Goal: Task Accomplishment & Management: Use online tool/utility

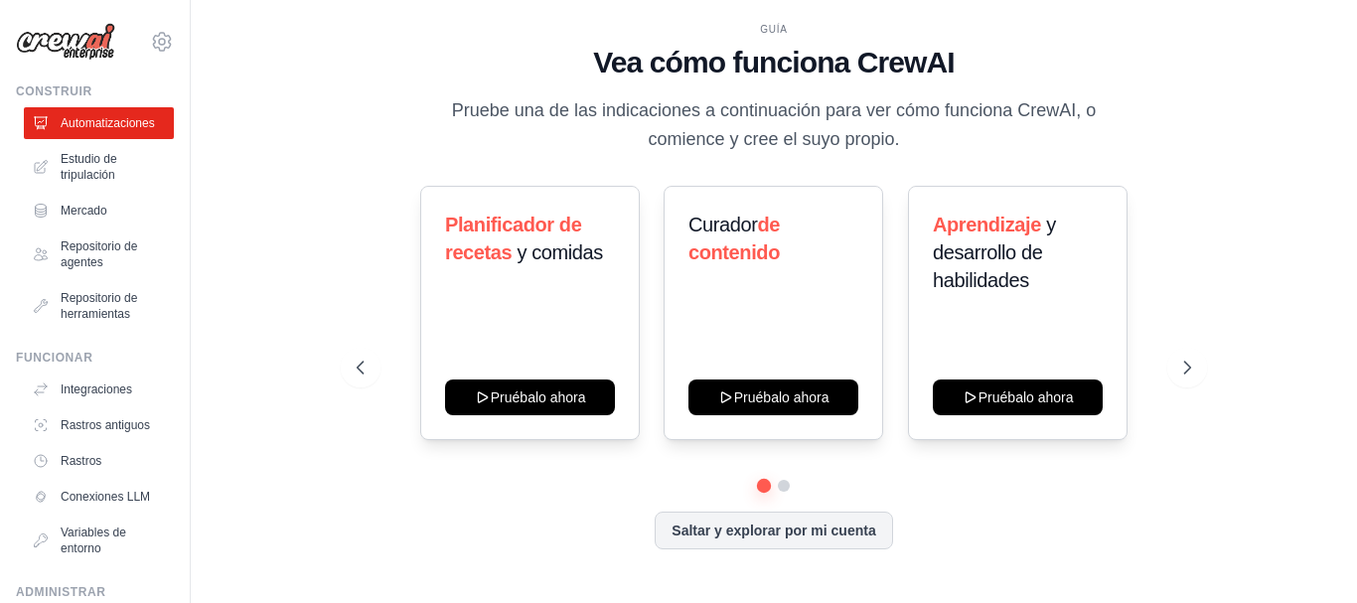
click at [1061, 161] on div "GUÍA Vea cómo funciona CrewAI Pruebe una de las indicaciones a continuación par…" at bounding box center [774, 302] width 882 height 560
click at [97, 171] on font "Estudio de tripulación" at bounding box center [91, 167] width 57 height 30
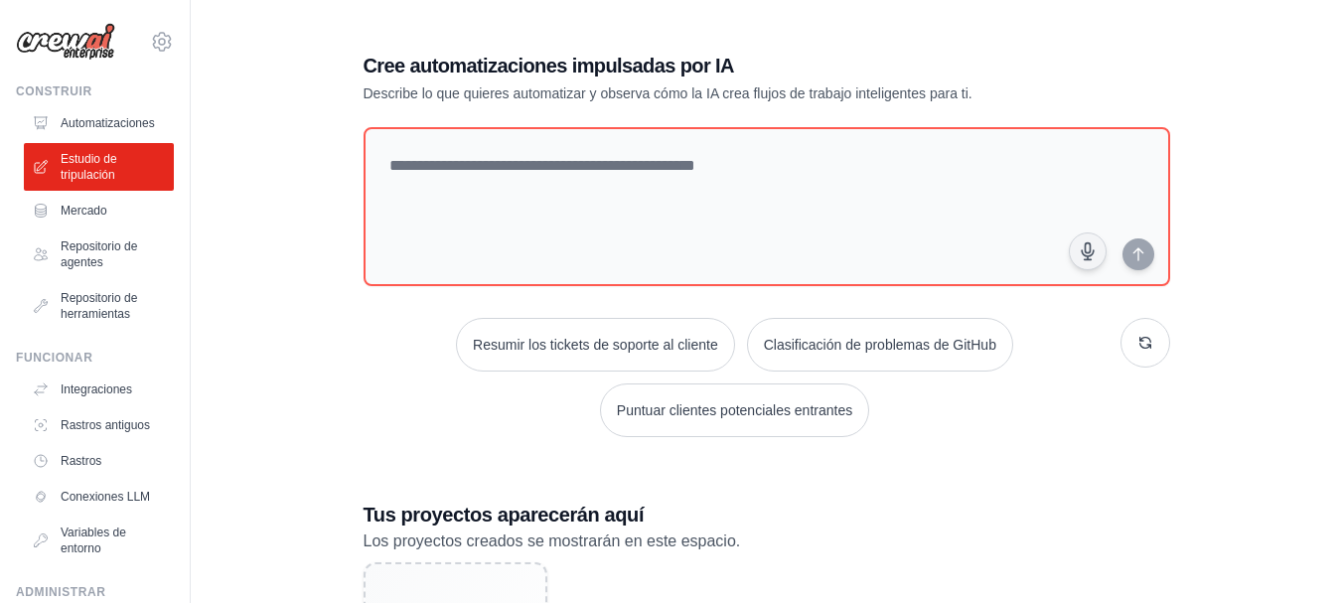
click at [615, 85] on font "Describe lo que quieres automatizar y observa cómo la IA crea flujos de trabajo…" at bounding box center [668, 93] width 609 height 16
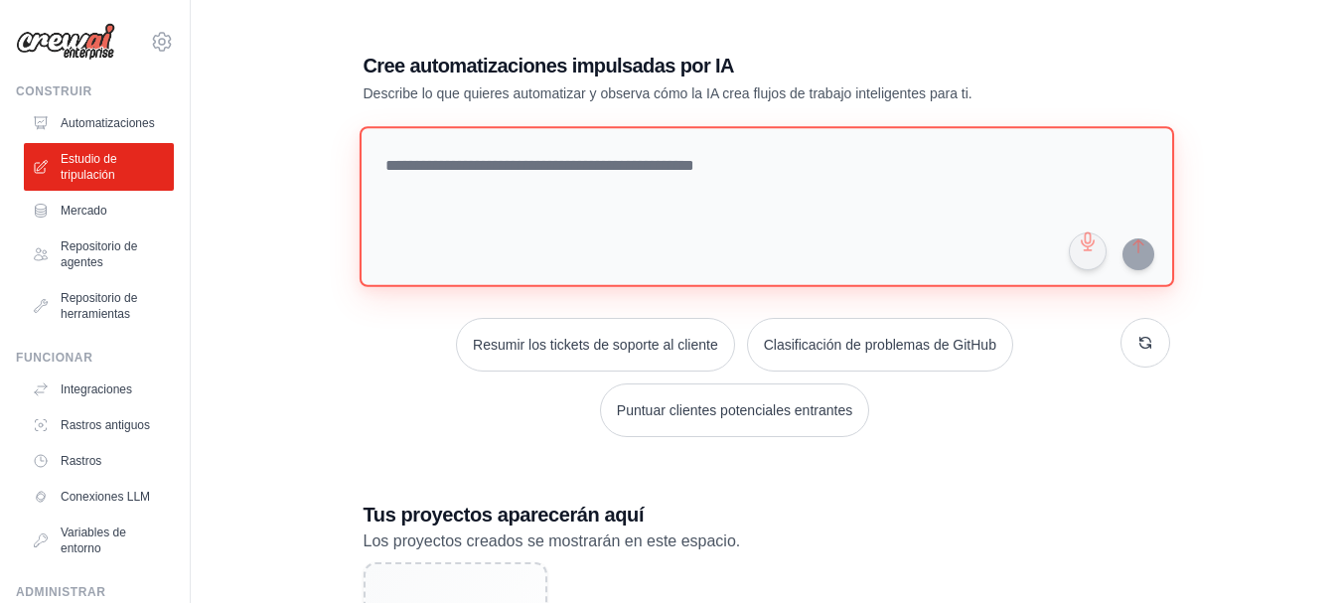
click at [684, 160] on textarea at bounding box center [766, 206] width 815 height 161
paste textarea "**********"
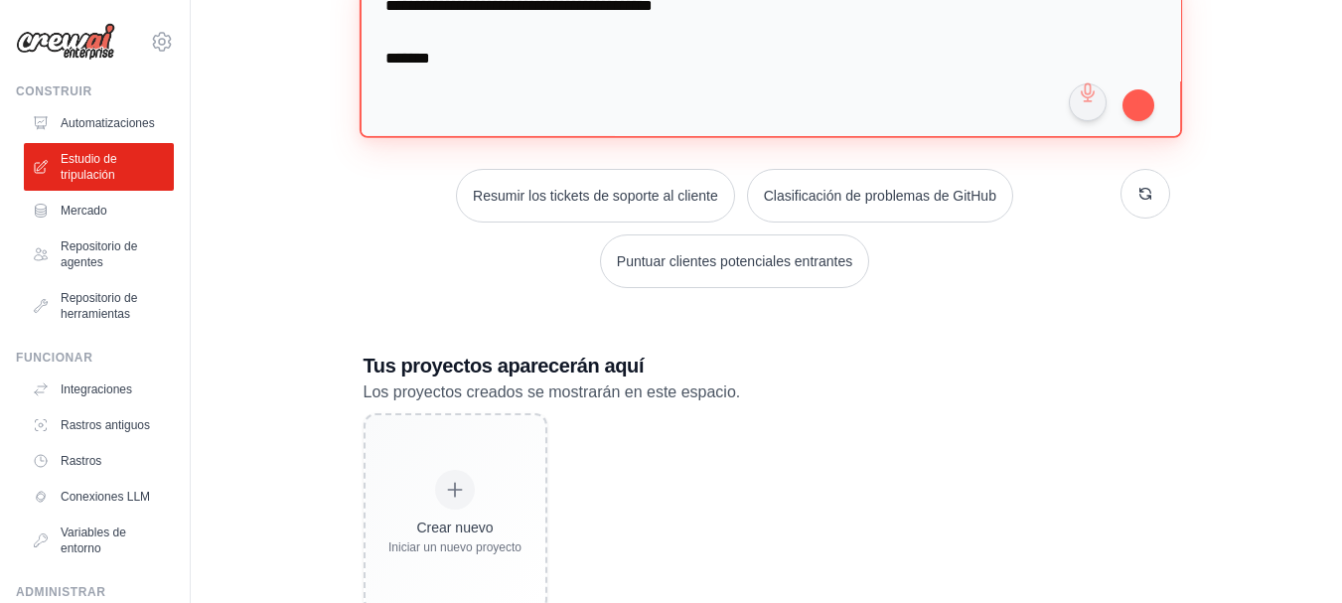
scroll to position [129, 0]
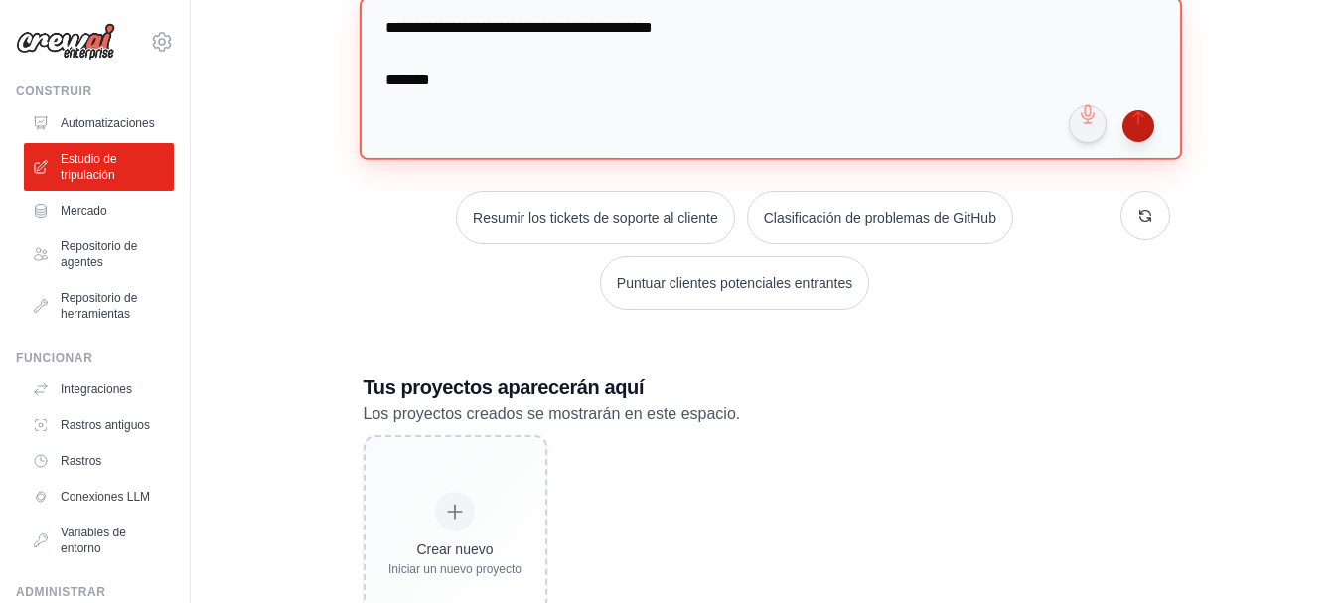
type textarea "**********"
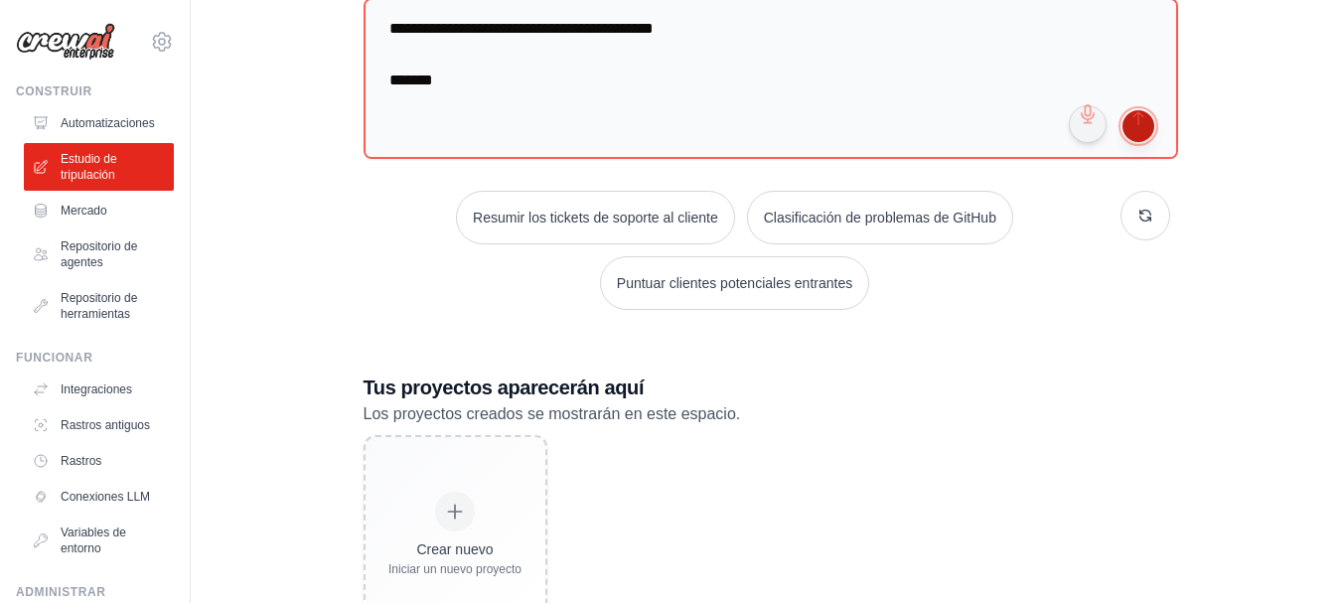
click at [1139, 142] on button "submit" at bounding box center [1139, 126] width 32 height 32
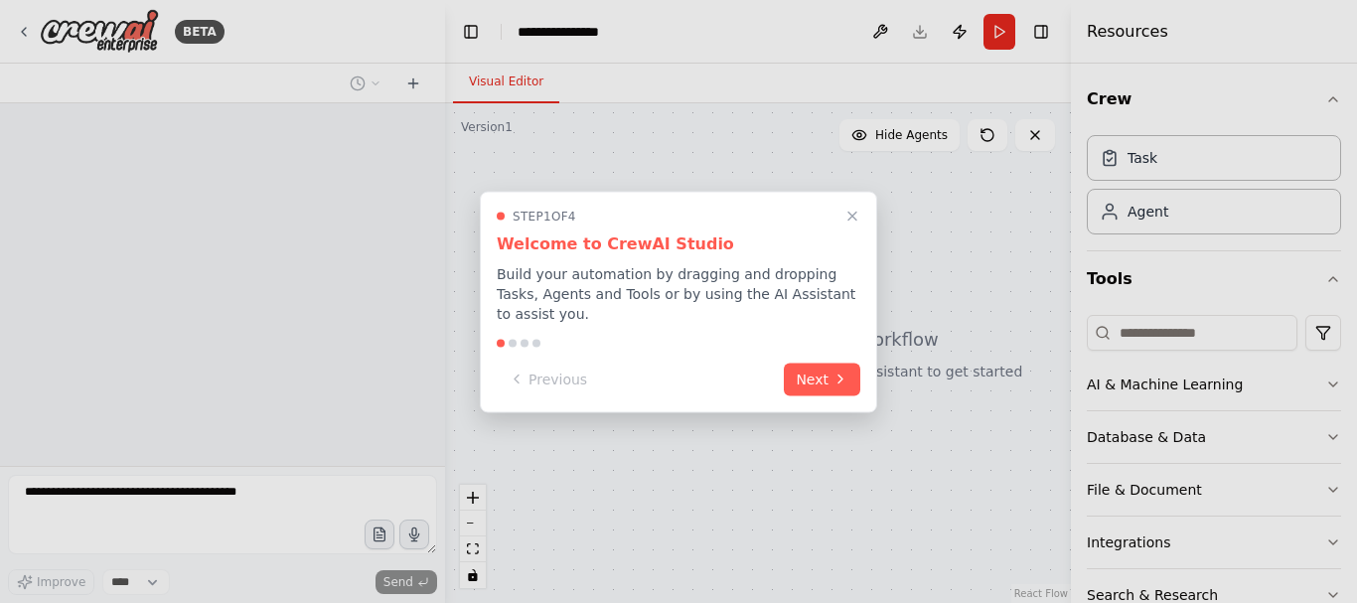
click at [835, 372] on icon at bounding box center [840, 380] width 16 height 16
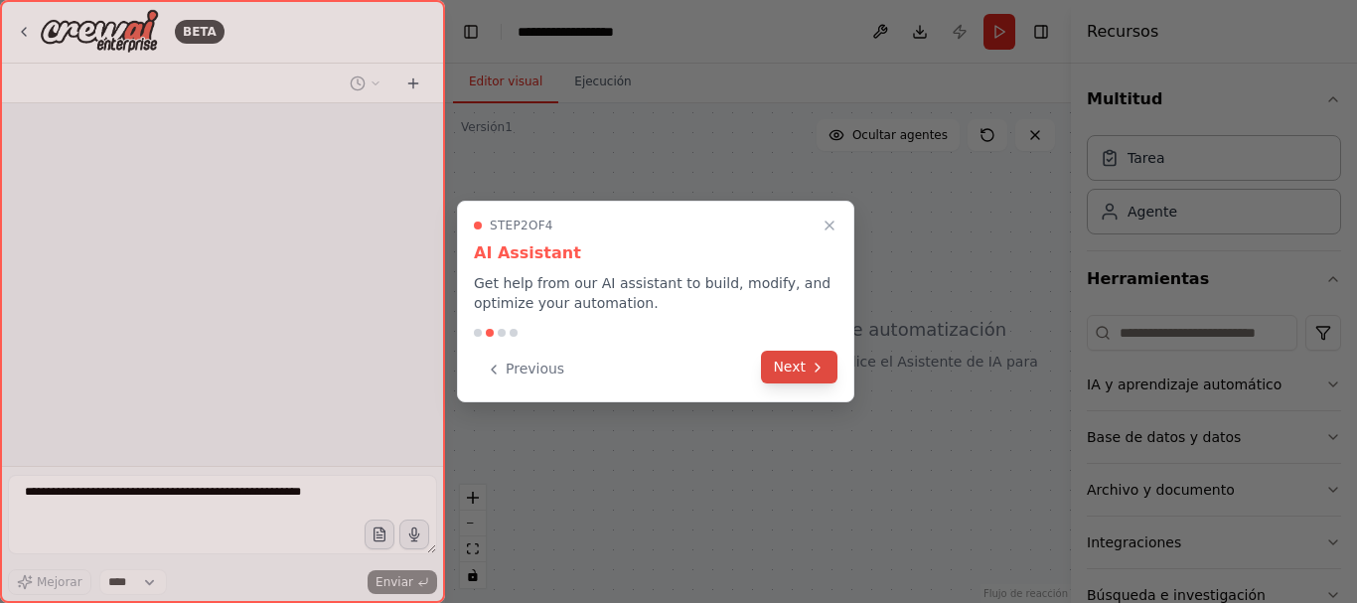
click at [801, 370] on button "Next" at bounding box center [799, 367] width 76 height 33
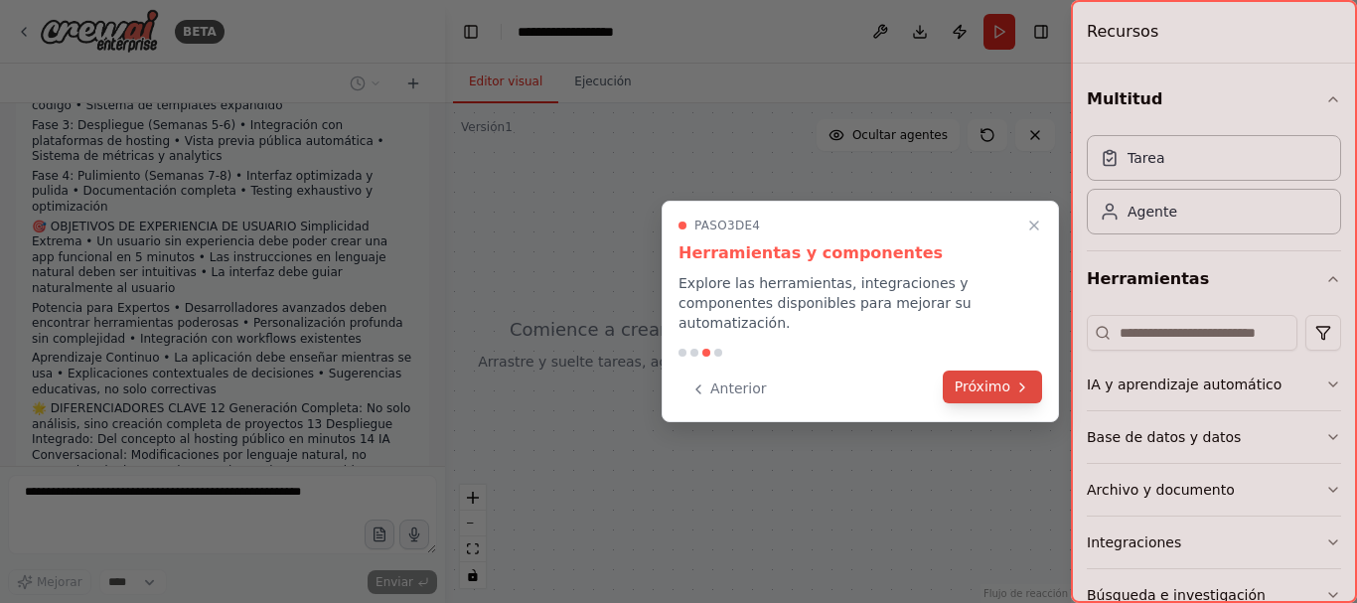
drag, startPoint x: 801, startPoint y: 370, endPoint x: 989, endPoint y: 370, distance: 188.7
click at [989, 378] on font "Próximo" at bounding box center [983, 386] width 56 height 16
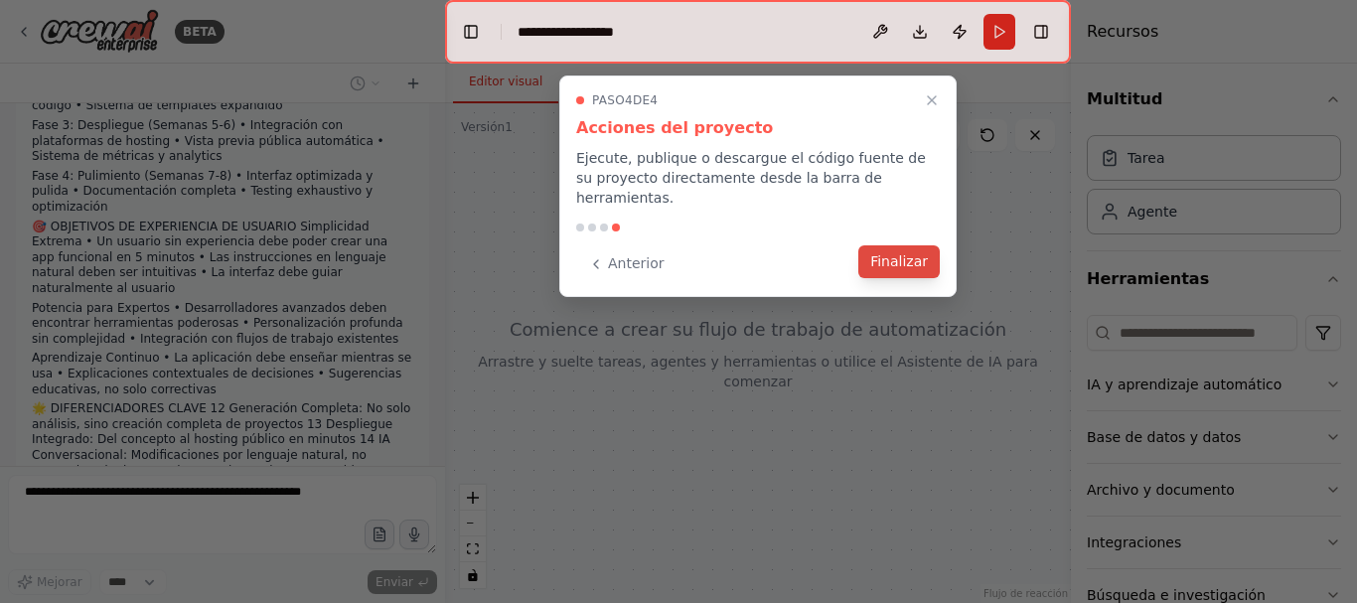
click at [917, 253] on font "Finalizar" at bounding box center [899, 261] width 58 height 16
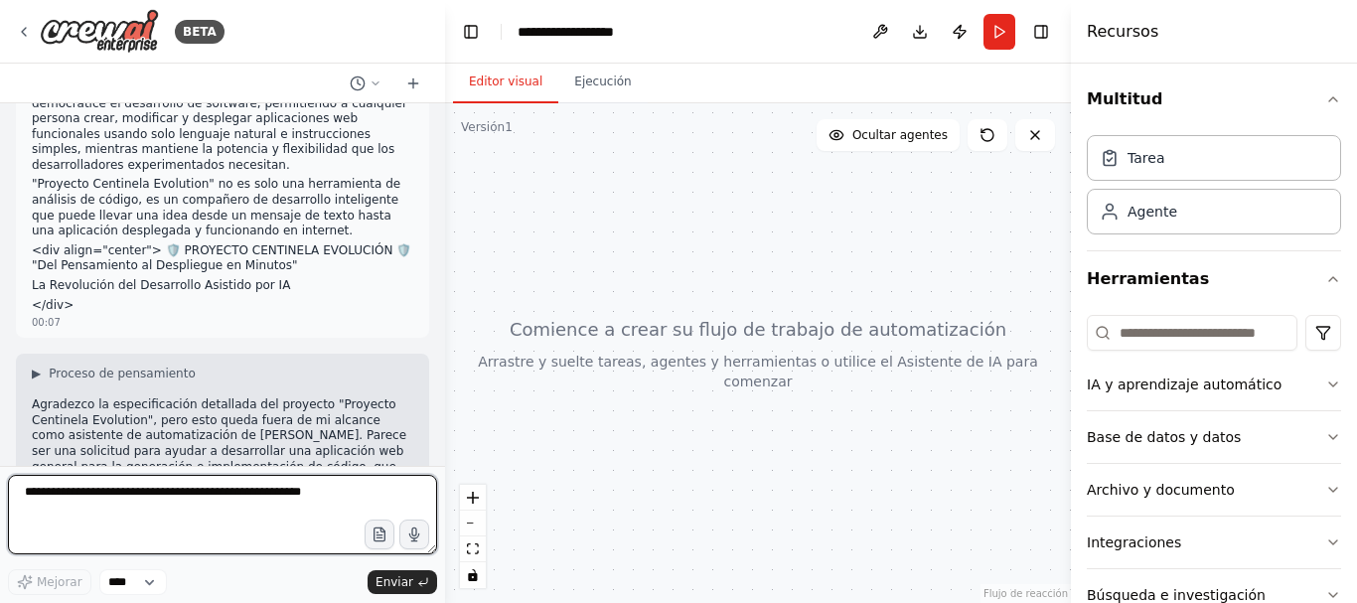
scroll to position [4446, 0]
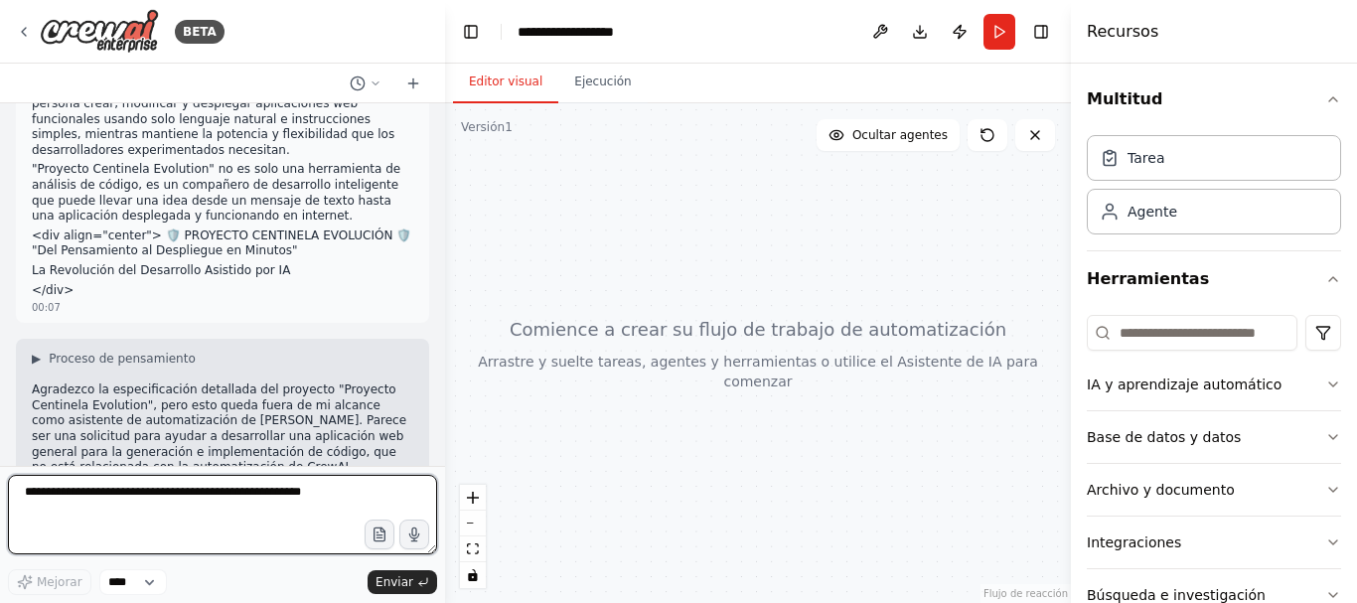
click at [168, 500] on textarea at bounding box center [222, 514] width 429 height 79
click at [134, 504] on textarea at bounding box center [222, 514] width 429 height 79
type textarea "**********"
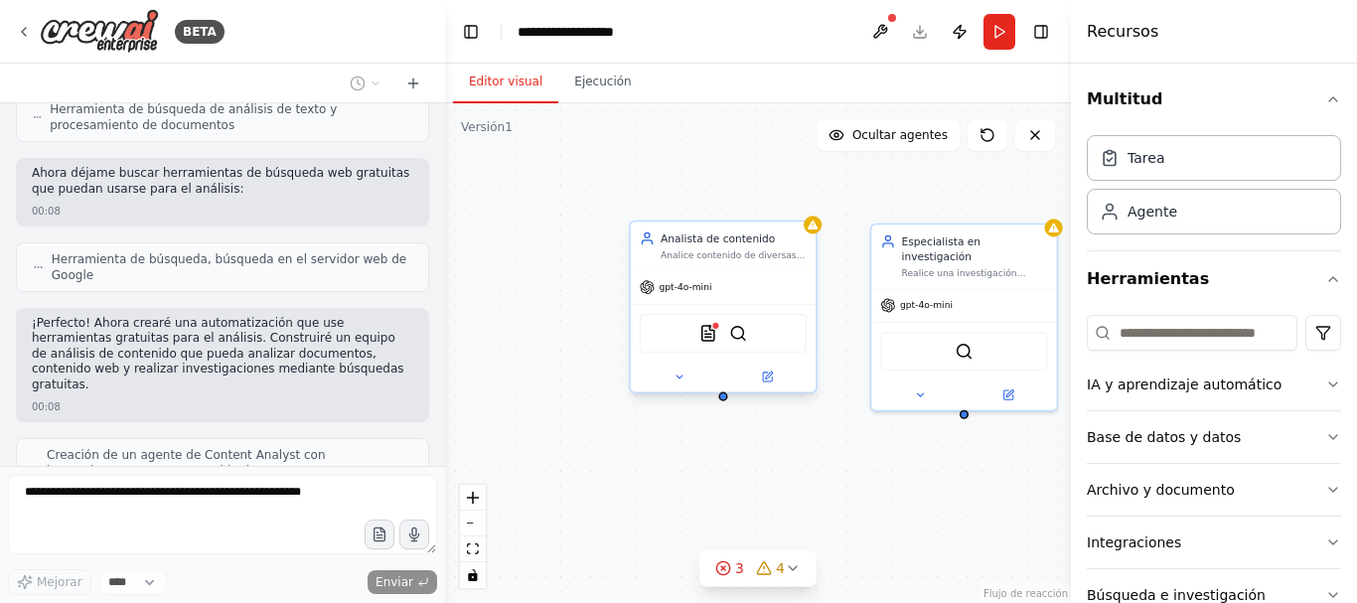
scroll to position [5709, 0]
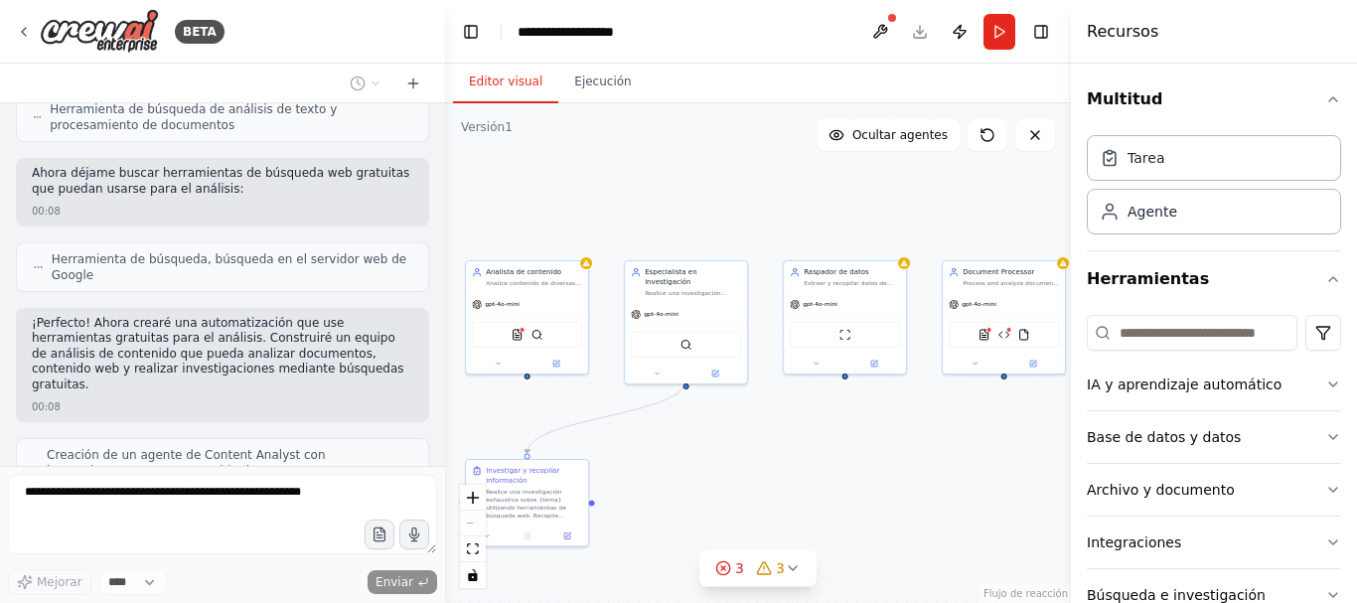
drag, startPoint x: 714, startPoint y: 419, endPoint x: 594, endPoint y: 383, distance: 125.4
click at [594, 383] on div ".deletable-edge-delete-btn { width: 20px; height: 20px; border: 0px solid #ffff…" at bounding box center [758, 353] width 626 height 500
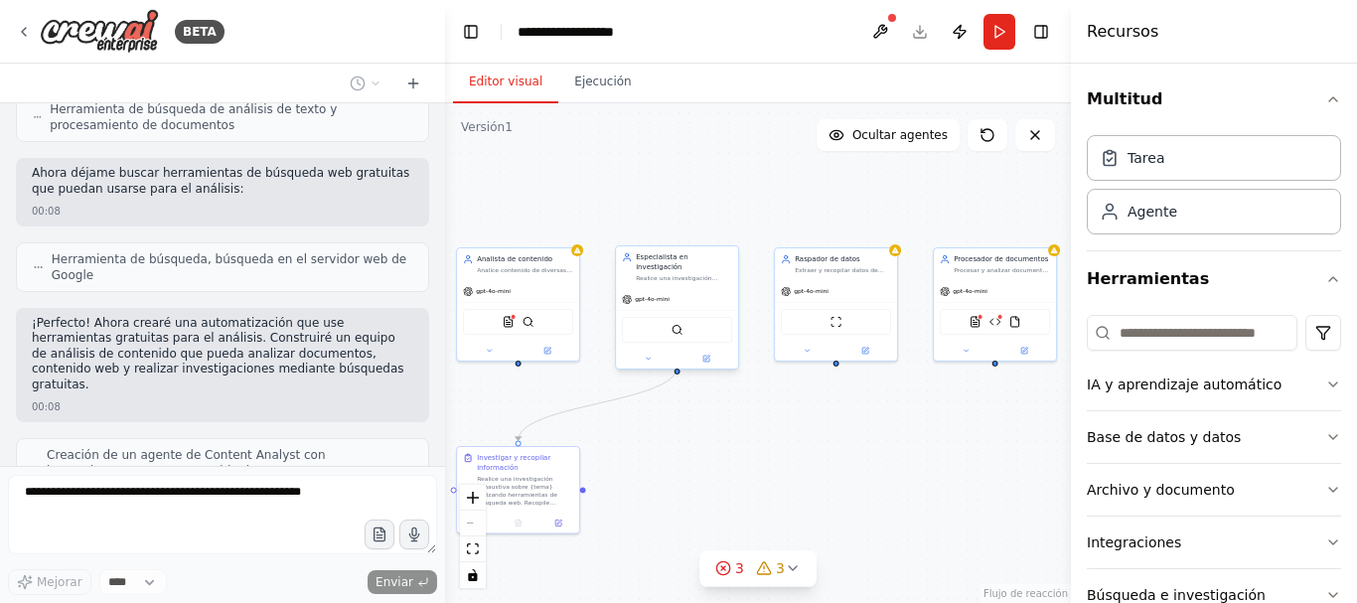
scroll to position [5759, 0]
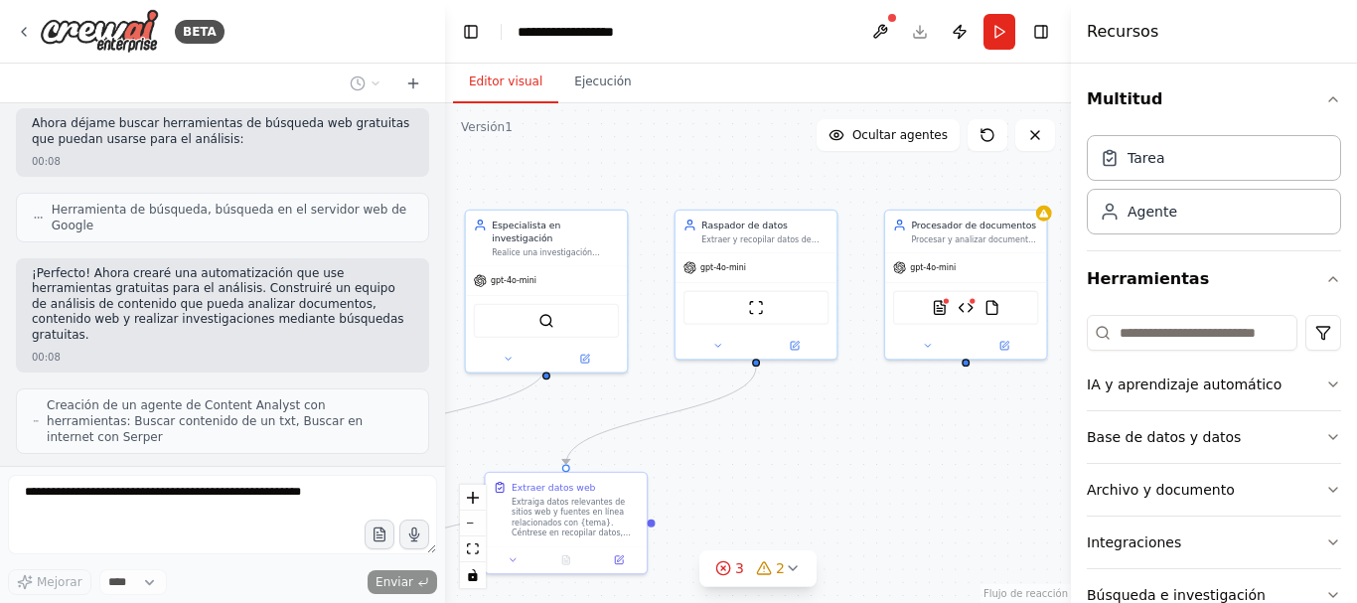
drag, startPoint x: 895, startPoint y: 402, endPoint x: 821, endPoint y: 405, distance: 74.6
click at [821, 405] on div ".deletable-edge-delete-btn { width: 20px; height: 20px; border: 0px solid #ffff…" at bounding box center [758, 353] width 626 height 500
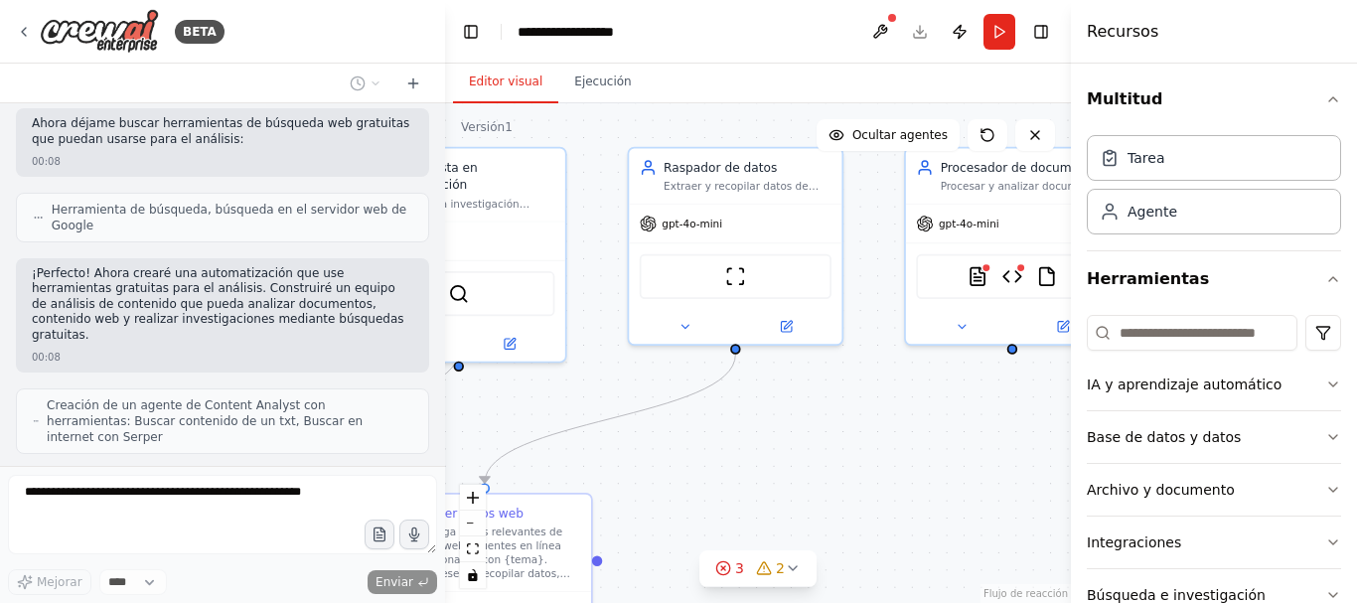
scroll to position [5808, 0]
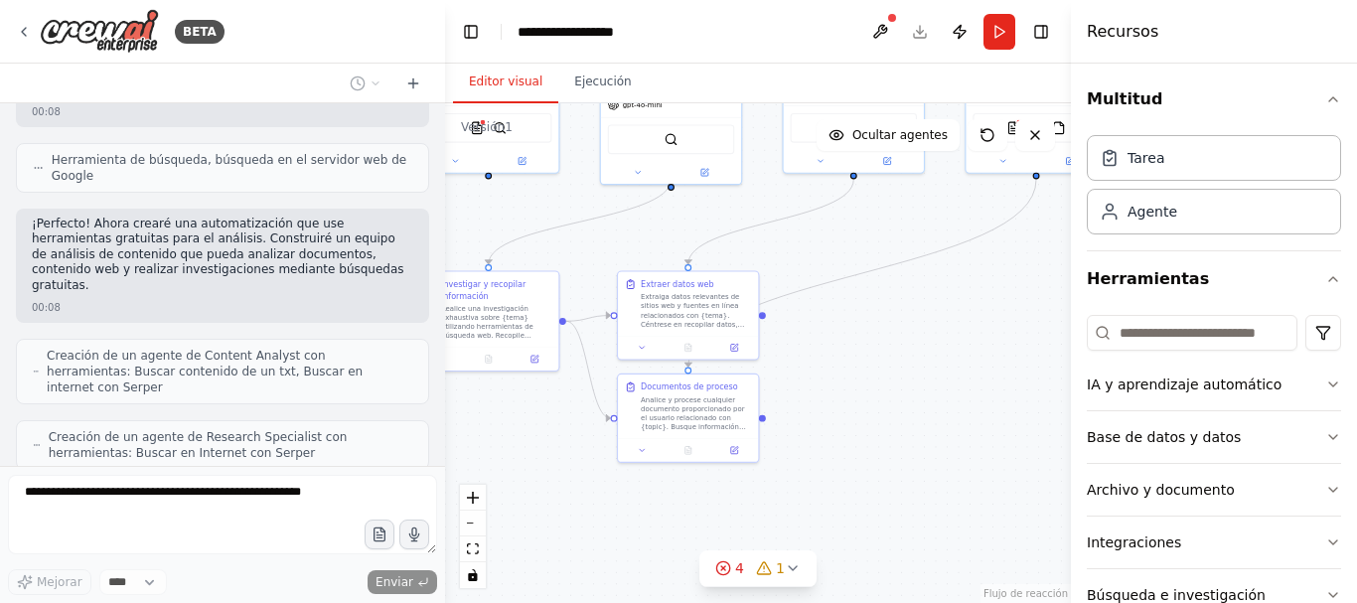
drag, startPoint x: 774, startPoint y: 309, endPoint x: 795, endPoint y: 259, distance: 53.9
click at [795, 256] on div ".deletable-edge-delete-btn { width: 20px; height: 20px; border: 0px solid #ffff…" at bounding box center [758, 353] width 626 height 500
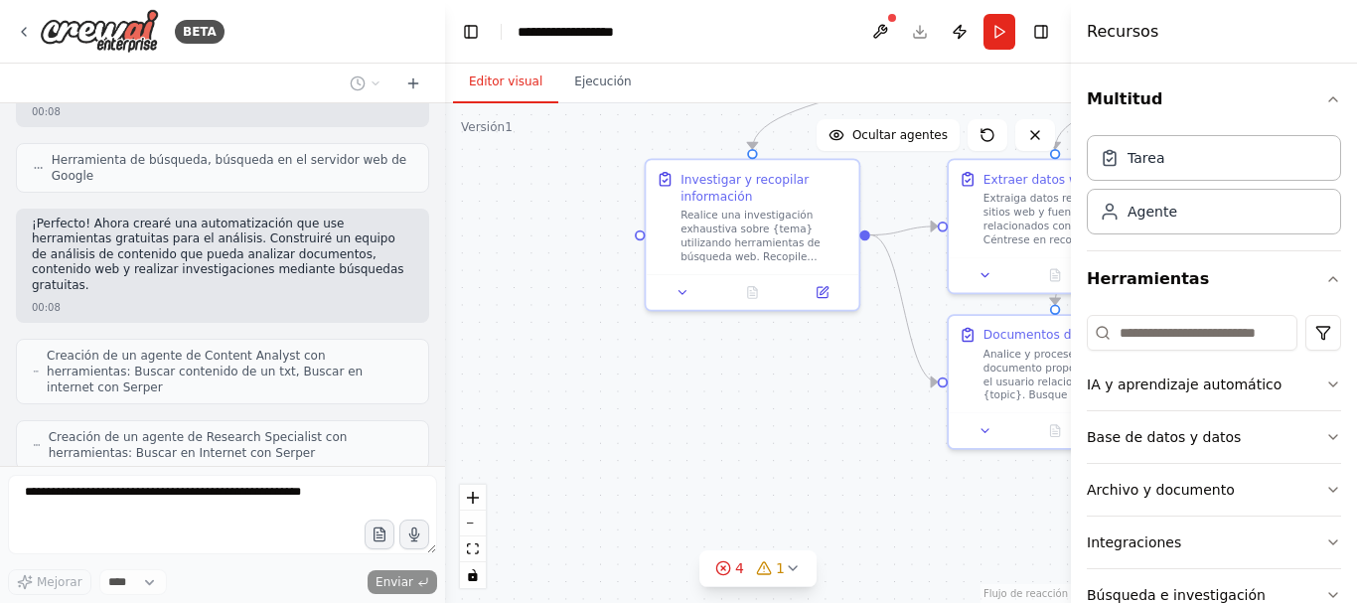
drag, startPoint x: 504, startPoint y: 386, endPoint x: 877, endPoint y: 316, distance: 380.1
click at [887, 313] on div ".deletable-edge-delete-btn { width: 20px; height: 20px; border: 0px solid #ffff…" at bounding box center [758, 353] width 626 height 500
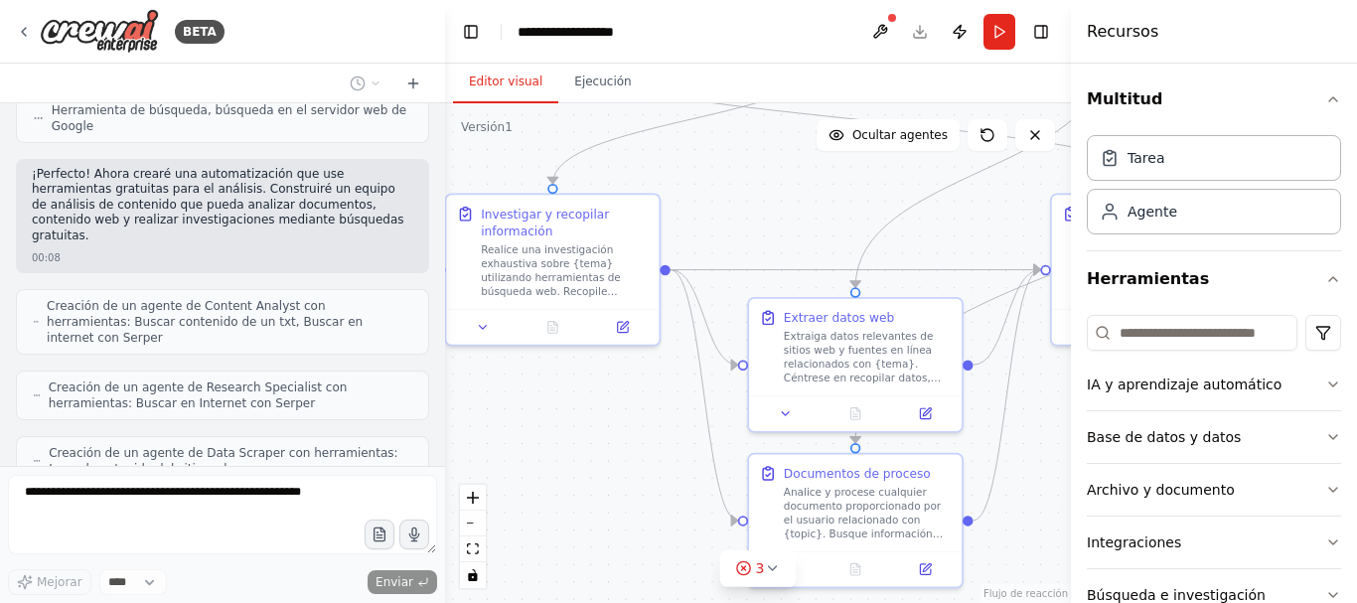
drag, startPoint x: 692, startPoint y: 360, endPoint x: 589, endPoint y: 373, distance: 104.1
click at [589, 373] on div ".deletable-edge-delete-btn { width: 20px; height: 20px; border: 0px solid #ffff…" at bounding box center [758, 353] width 626 height 500
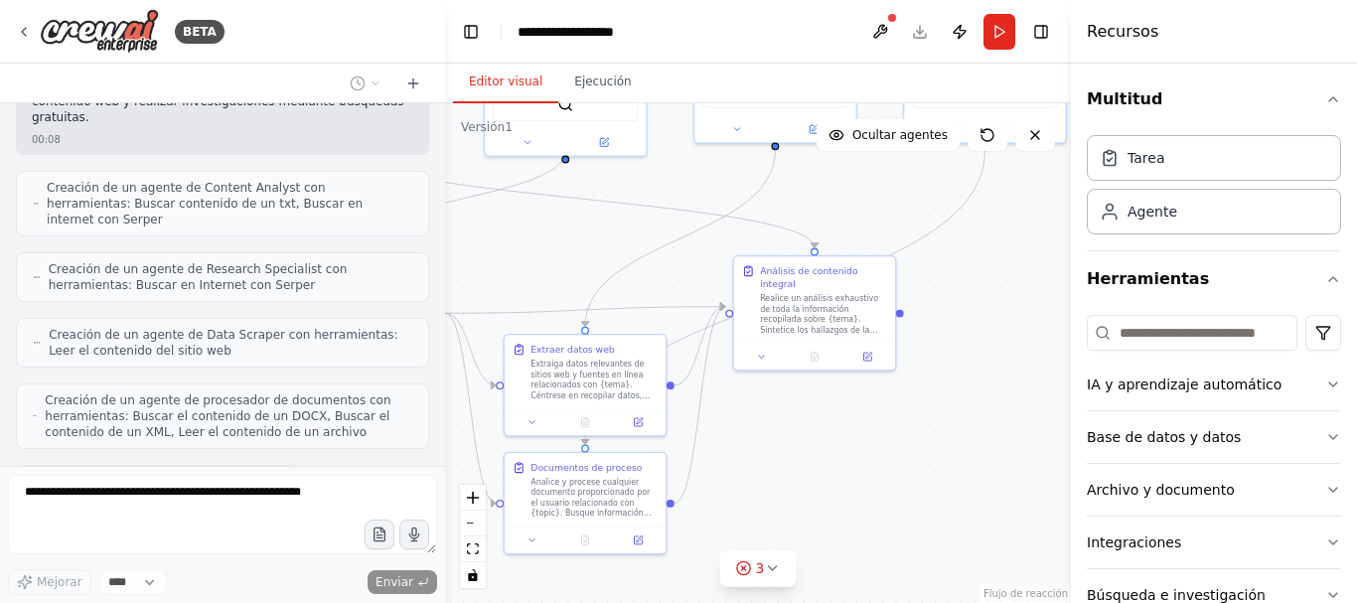
drag, startPoint x: 684, startPoint y: 280, endPoint x: 671, endPoint y: 283, distance: 14.2
click at [671, 283] on div ".deletable-edge-delete-btn { width: 20px; height: 20px; border: 0px solid #ffff…" at bounding box center [758, 353] width 626 height 500
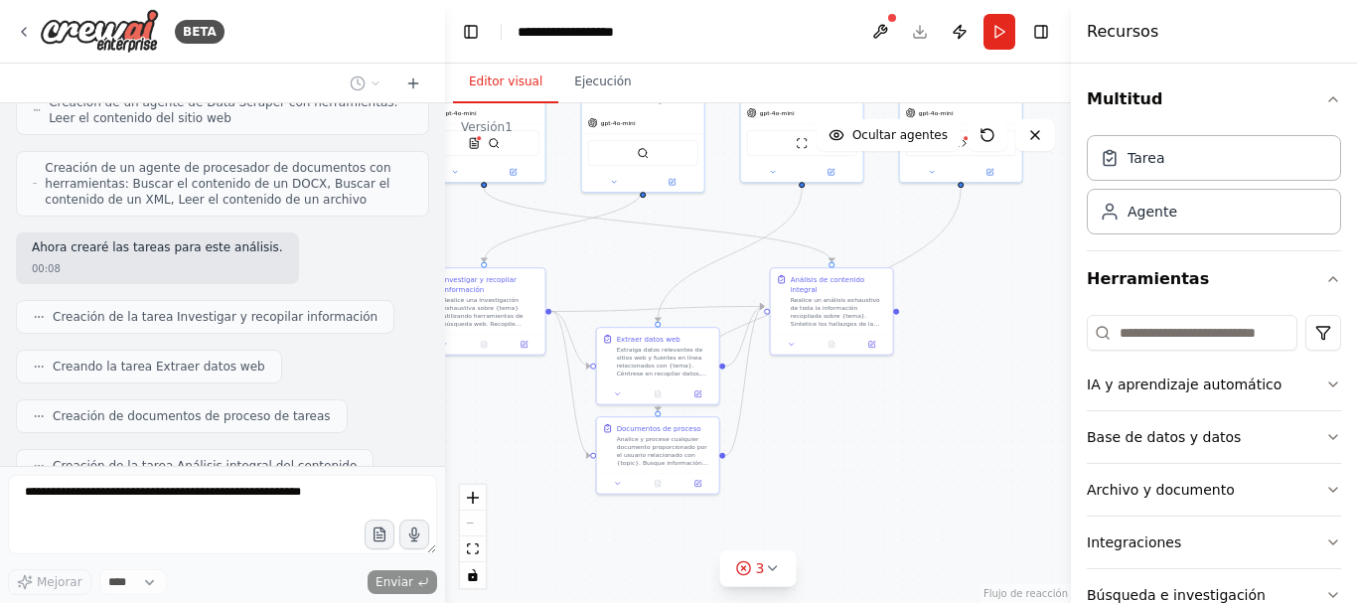
scroll to position [6209, 0]
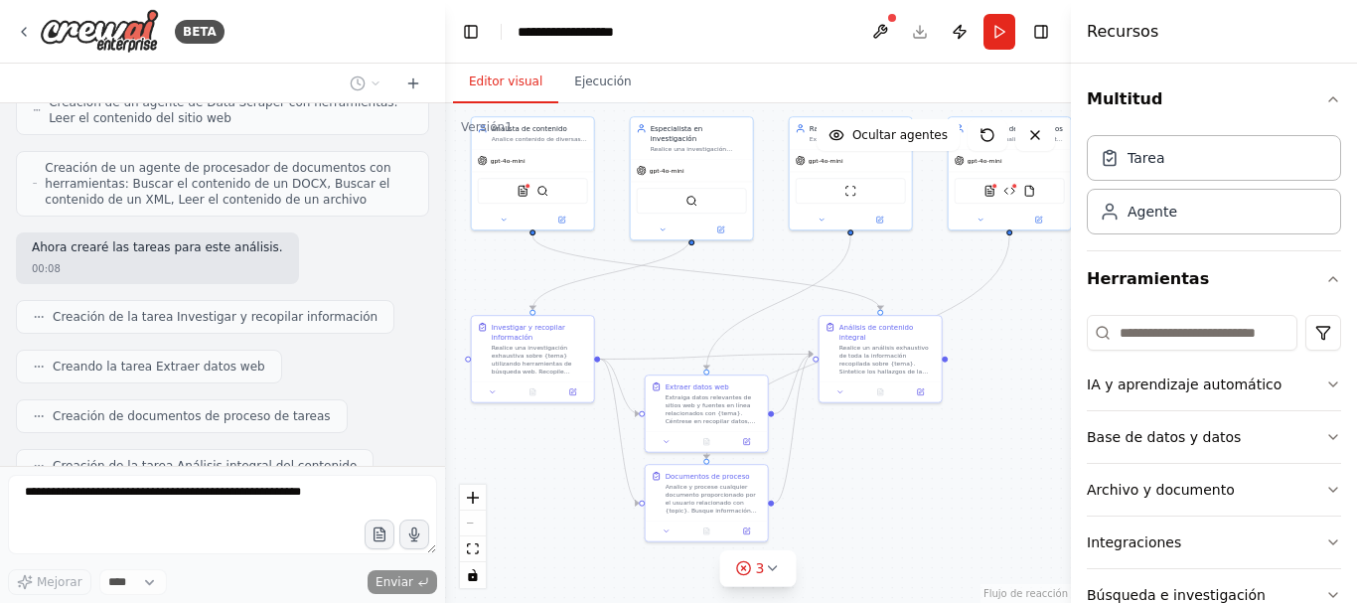
drag, startPoint x: 1012, startPoint y: 322, endPoint x: 1047, endPoint y: 350, distance: 44.5
click at [1047, 350] on div ".deletable-edge-delete-btn { width: 20px; height: 20px; border: 0px solid #ffff…" at bounding box center [758, 353] width 626 height 500
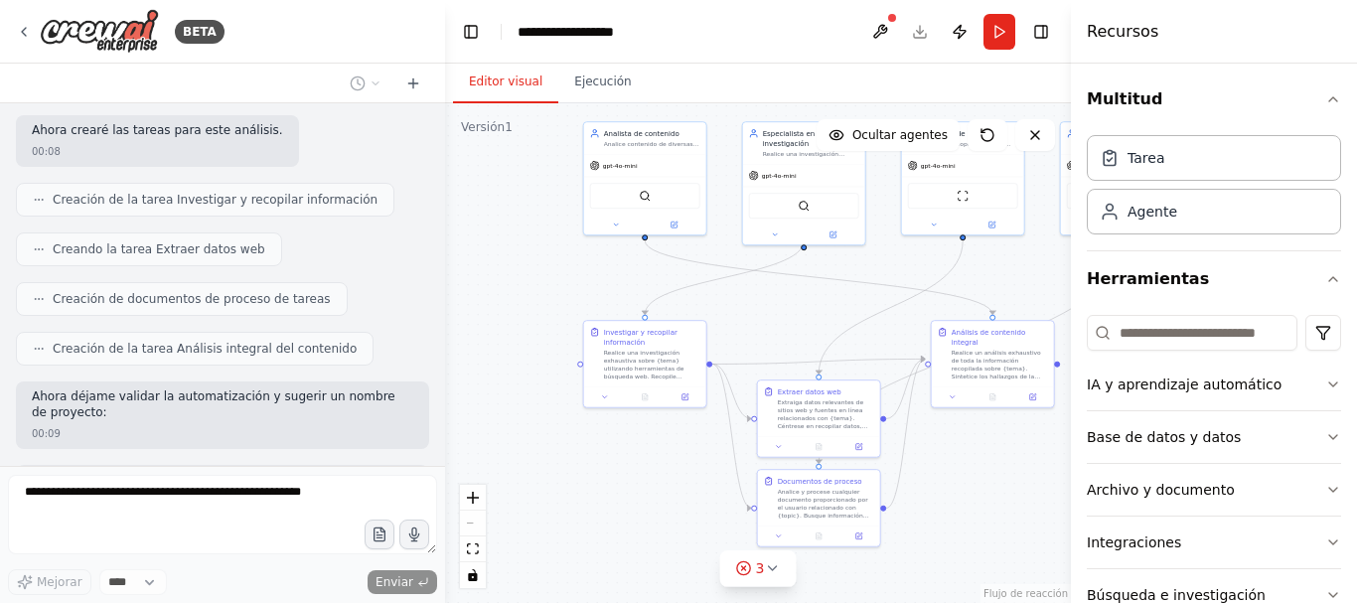
scroll to position [6342, 0]
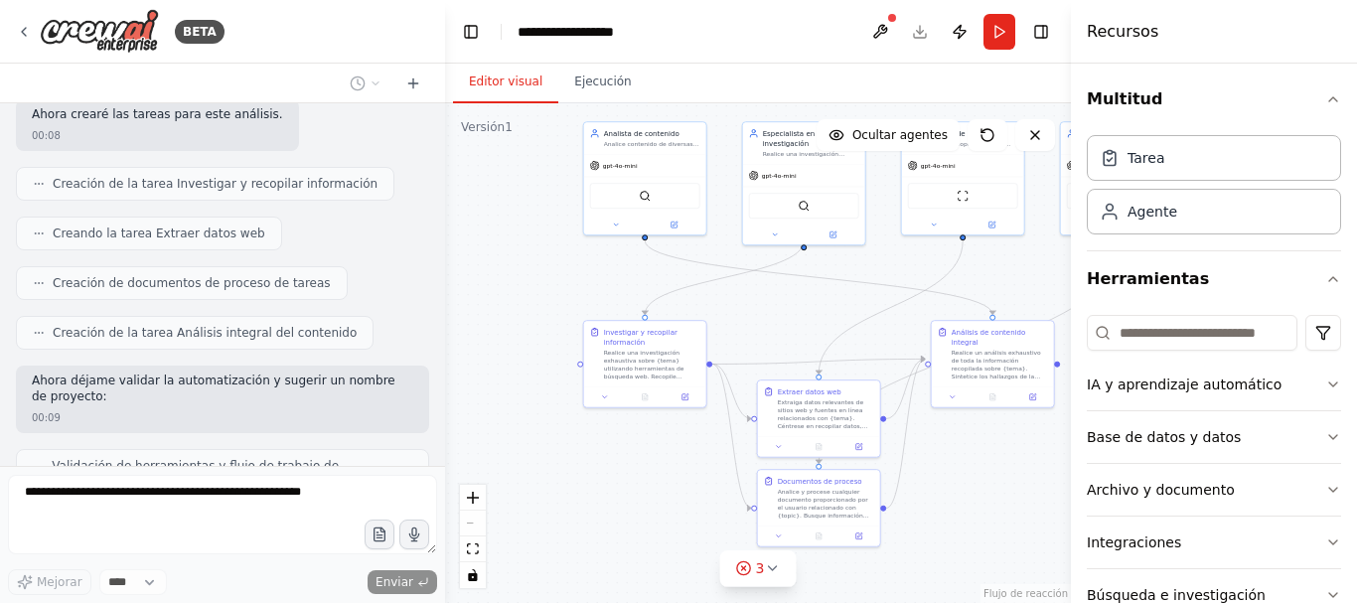
drag, startPoint x: 722, startPoint y: 298, endPoint x: 827, endPoint y: 306, distance: 105.6
click at [835, 304] on div ".deletable-edge-delete-btn { width: 20px; height: 20px; border: 0px solid #ffff…" at bounding box center [758, 353] width 626 height 500
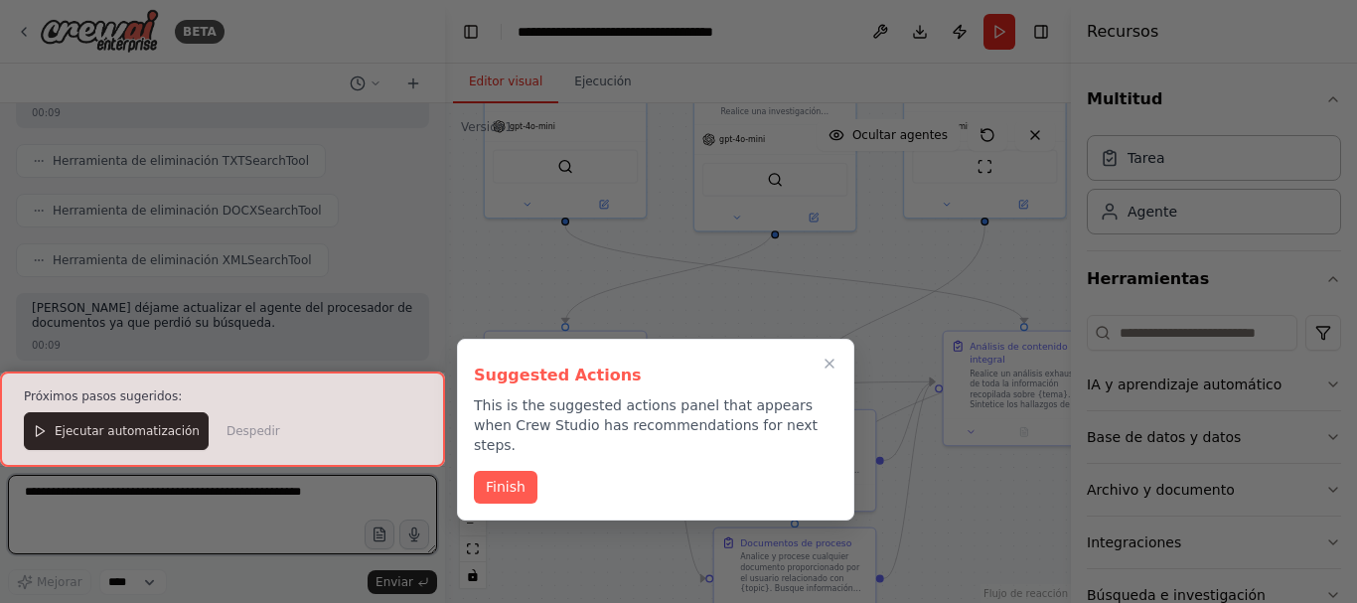
scroll to position [7029, 0]
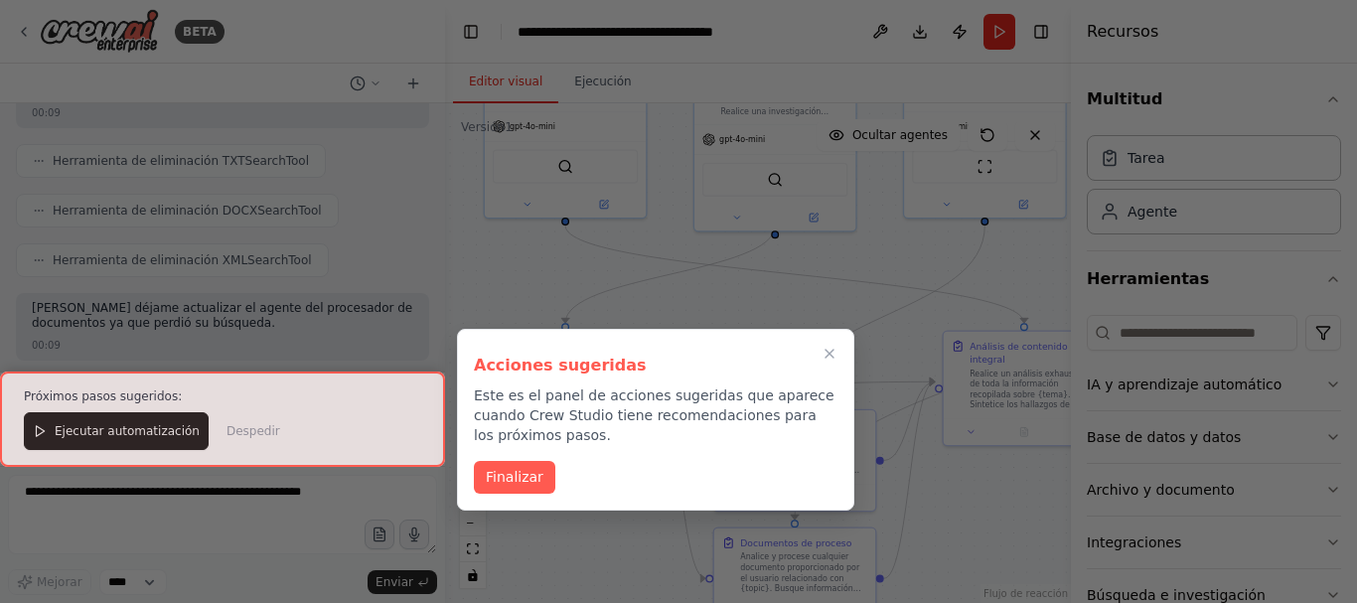
click at [123, 434] on div at bounding box center [222, 419] width 445 height 95
click at [514, 477] on font "Finalizar" at bounding box center [515, 475] width 58 height 16
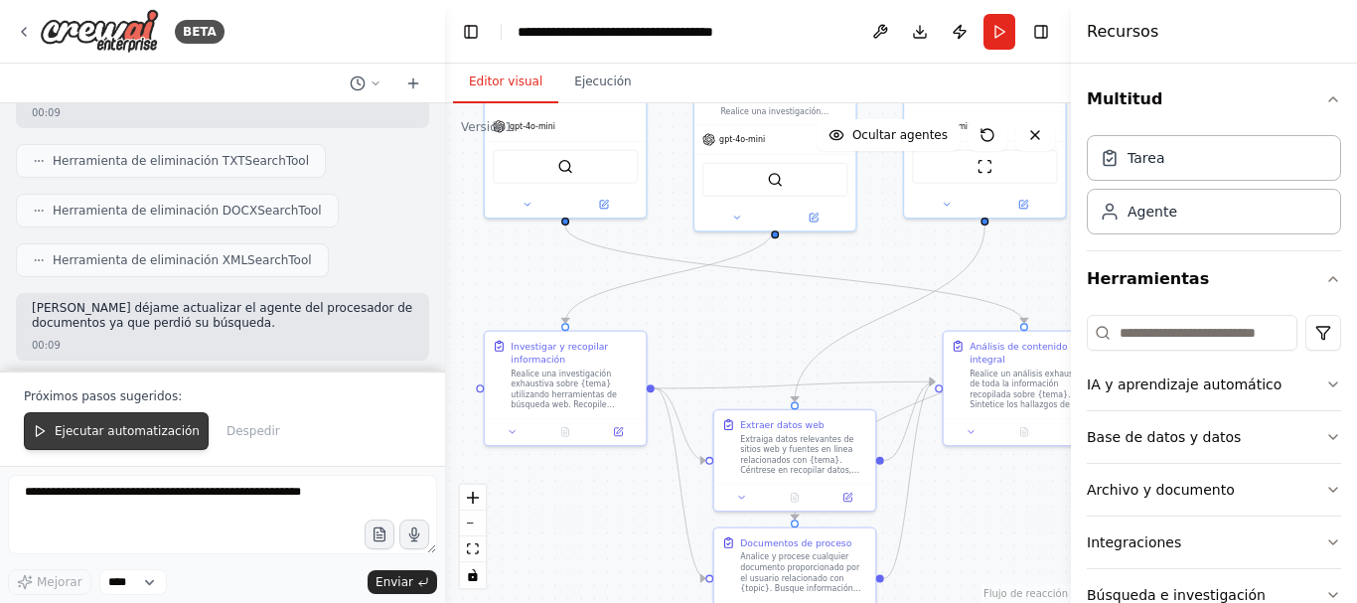
click at [95, 438] on font "Ejecutar automatización" at bounding box center [127, 431] width 145 height 14
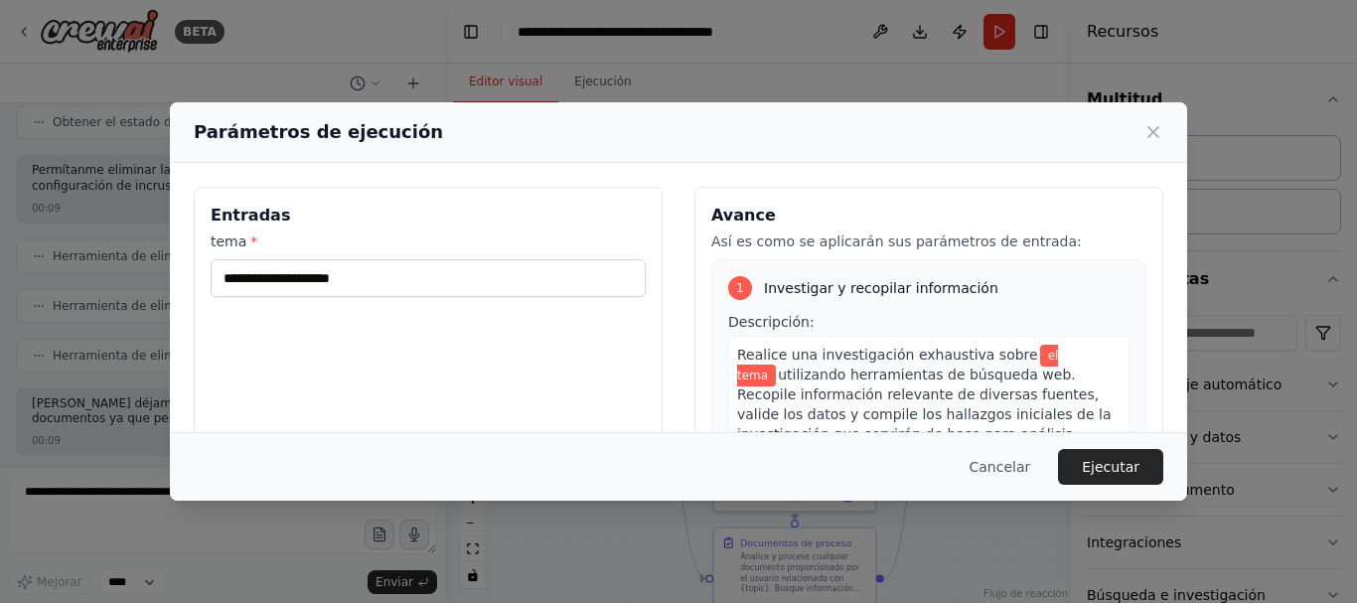
scroll to position [7002, 0]
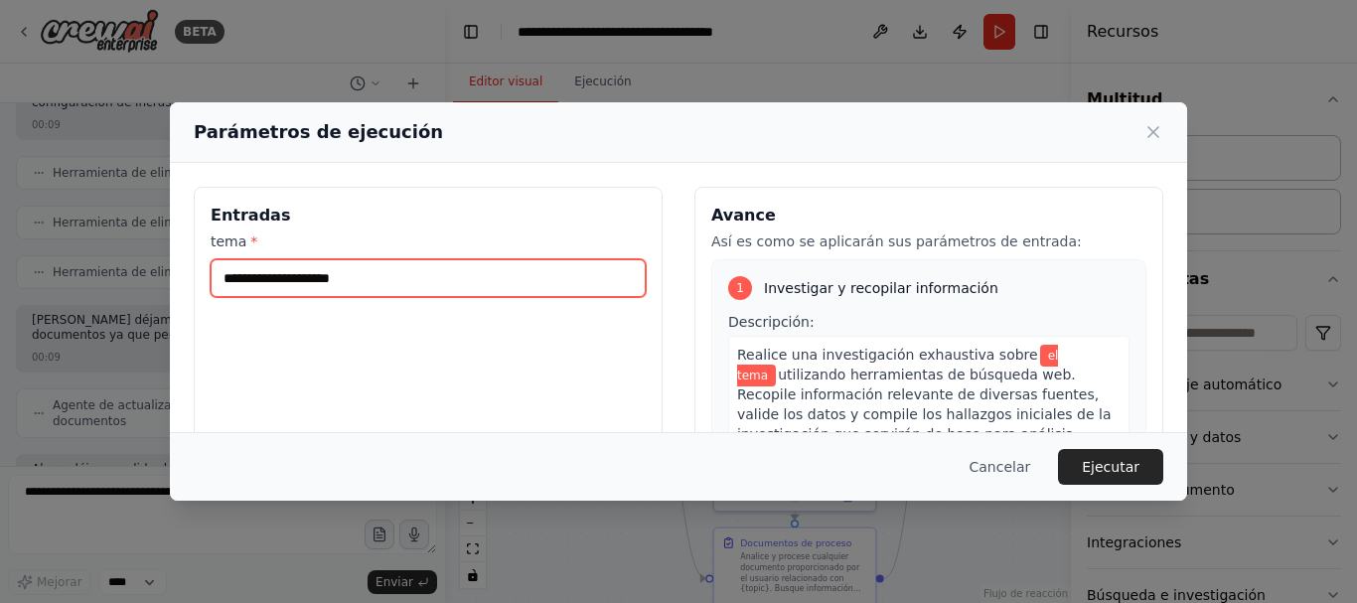
click at [415, 276] on input "tema *" at bounding box center [428, 278] width 435 height 38
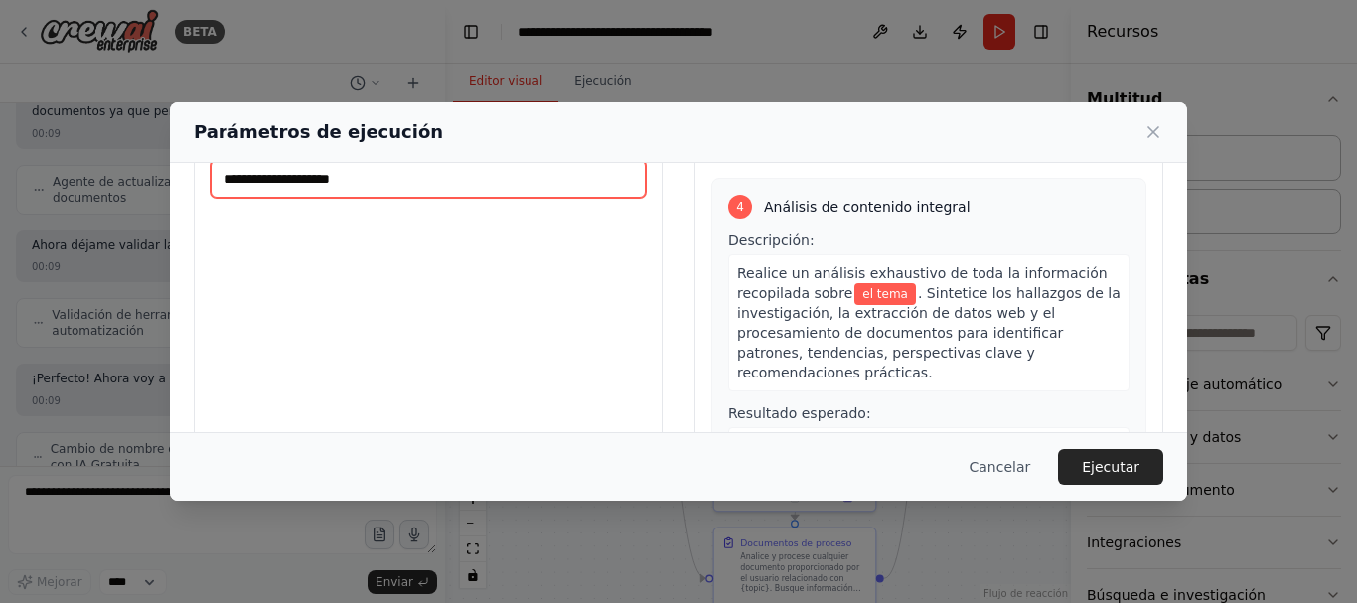
scroll to position [0, 0]
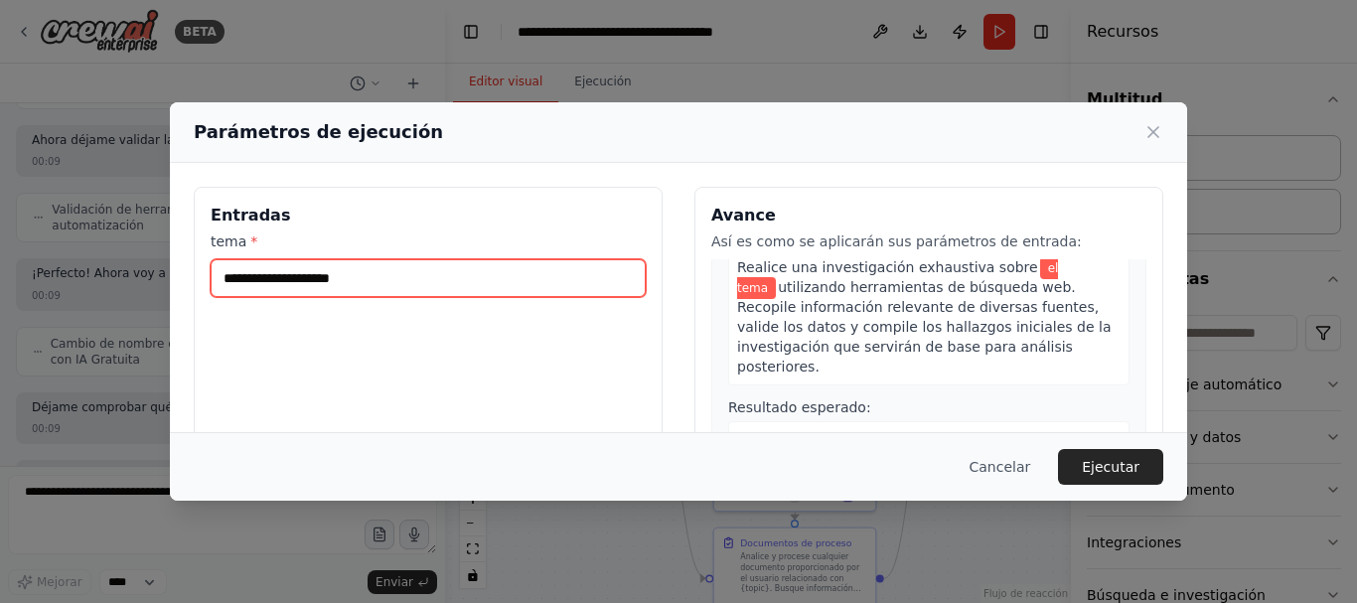
click at [378, 287] on input "tema *" at bounding box center [428, 278] width 435 height 38
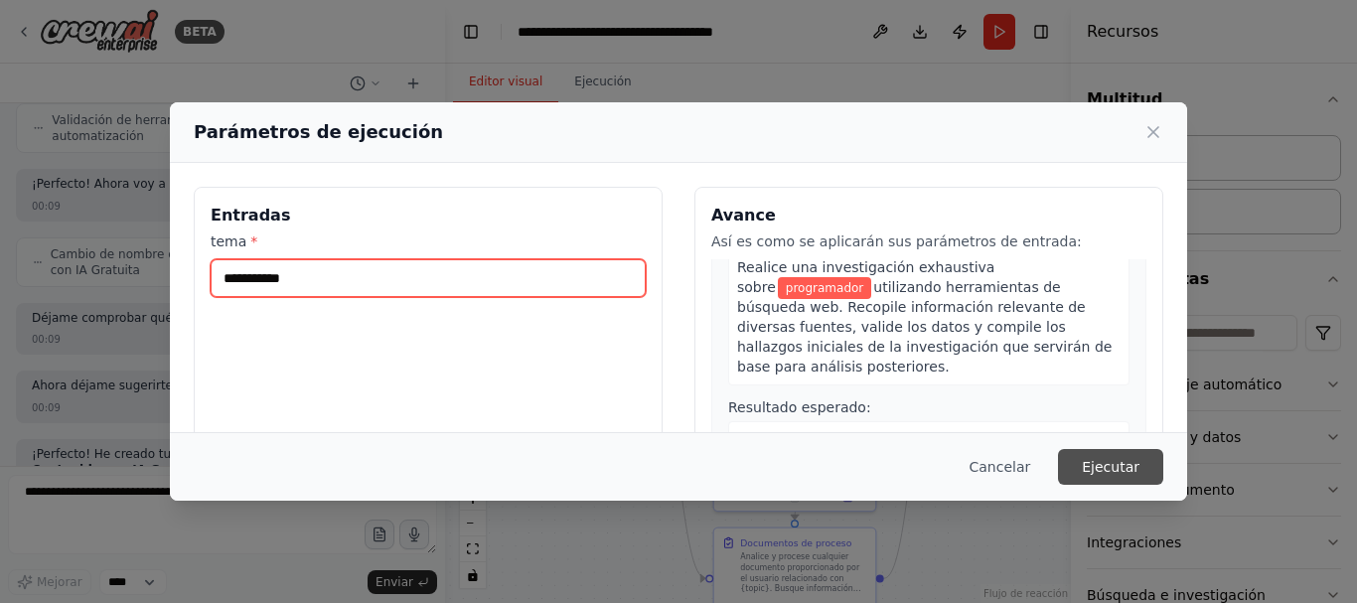
type input "**********"
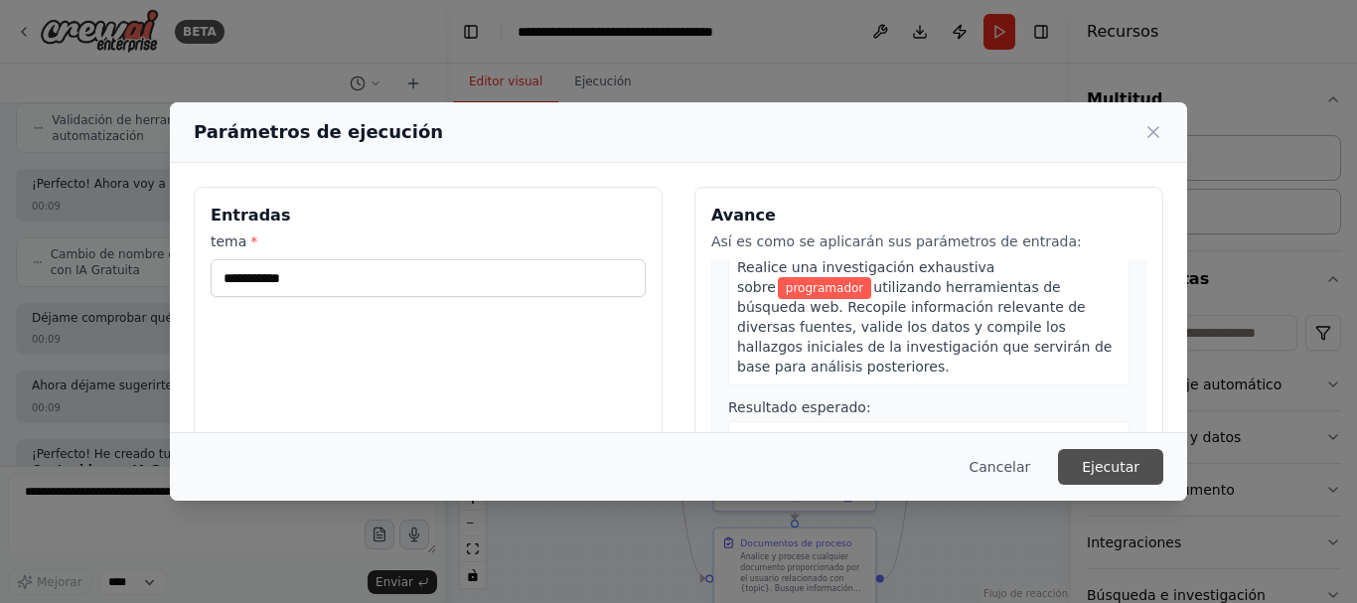
click at [1123, 462] on font "Ejecutar" at bounding box center [1111, 467] width 58 height 16
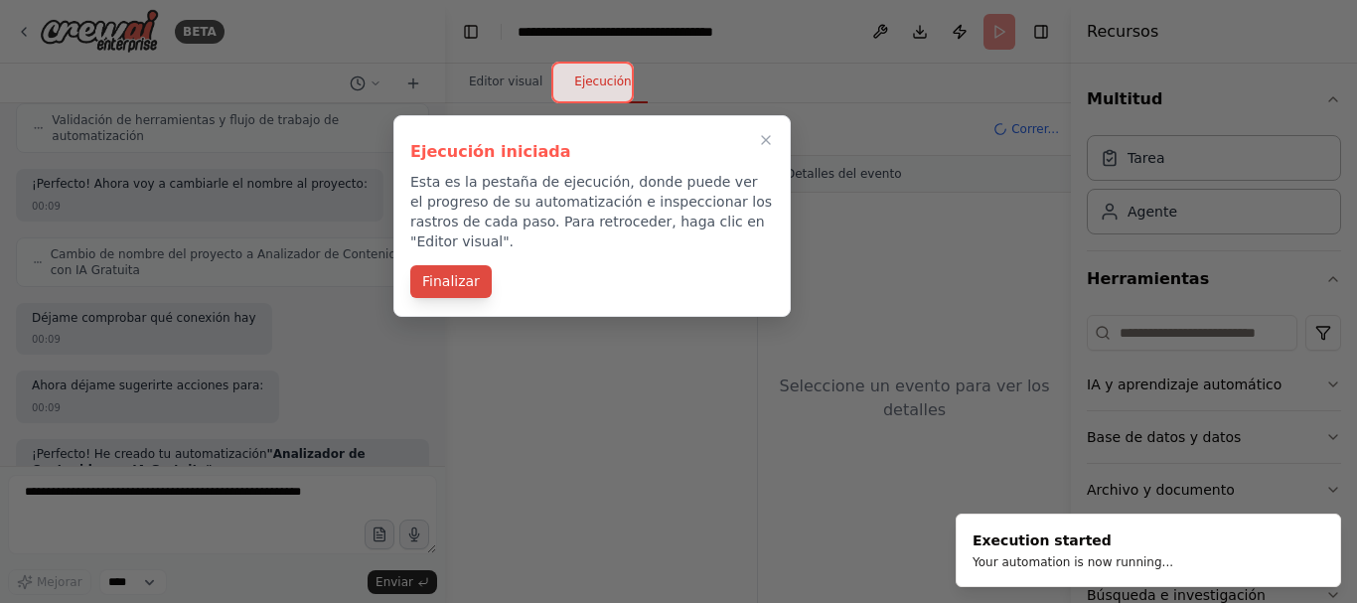
click at [448, 273] on font "Finalizar" at bounding box center [451, 281] width 58 height 16
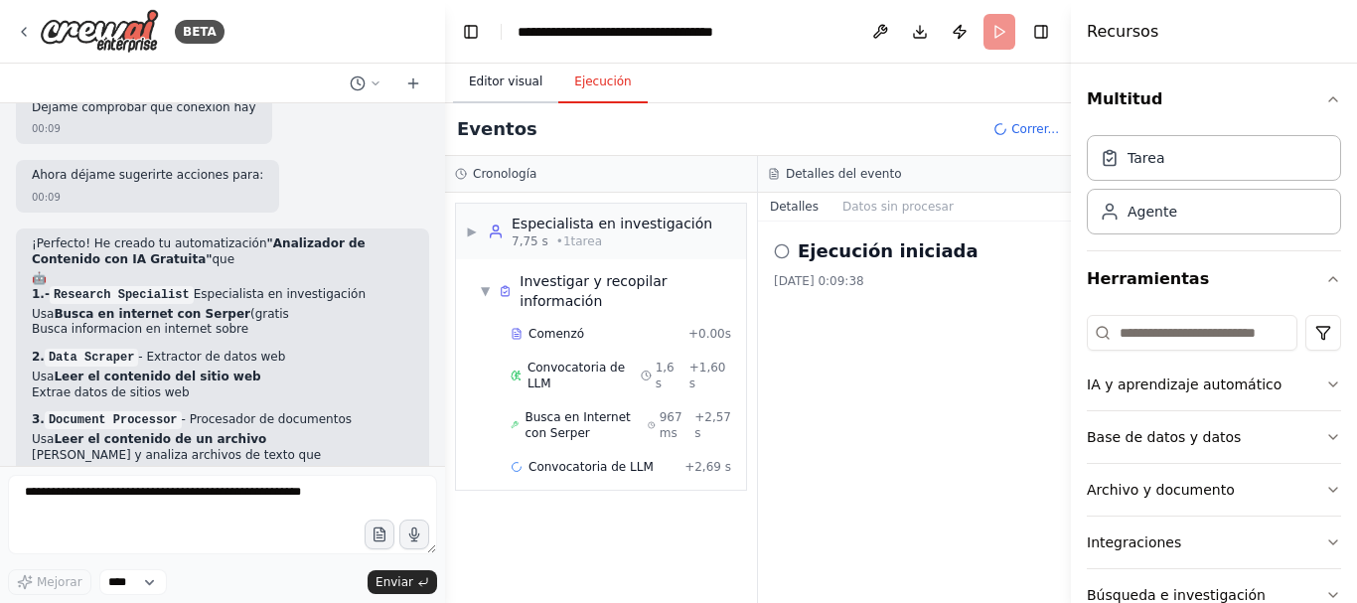
click at [506, 77] on font "Editor visual" at bounding box center [506, 82] width 74 height 14
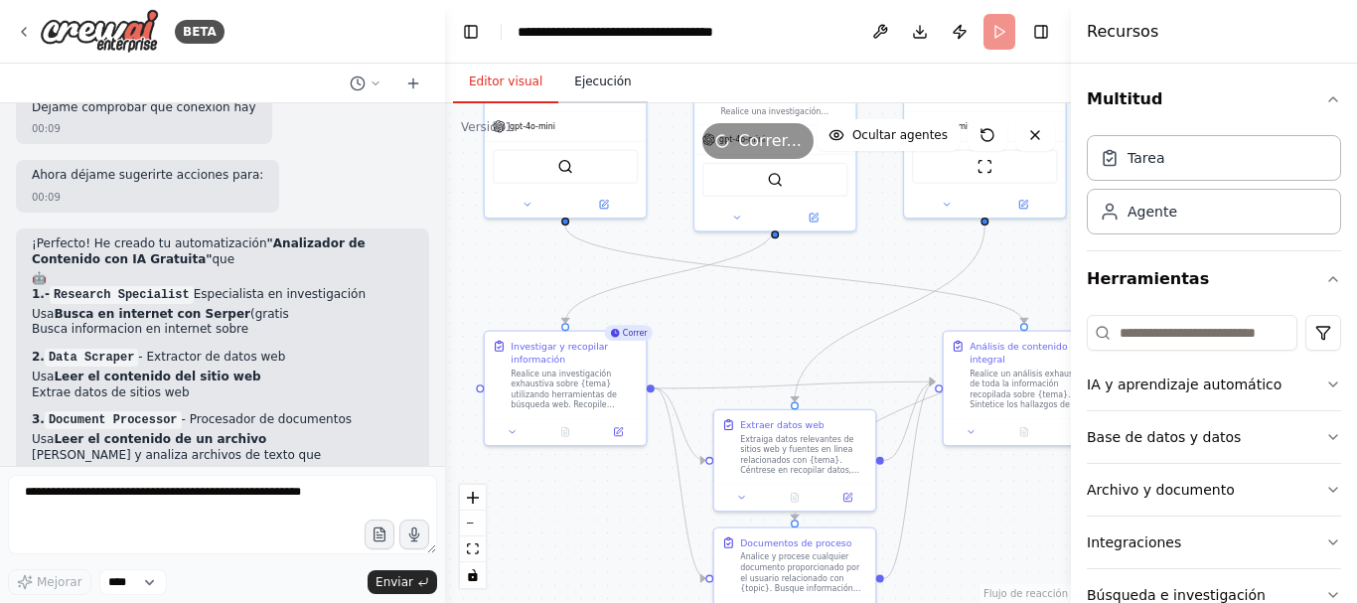
click at [588, 89] on button "Ejecución" at bounding box center [602, 83] width 88 height 42
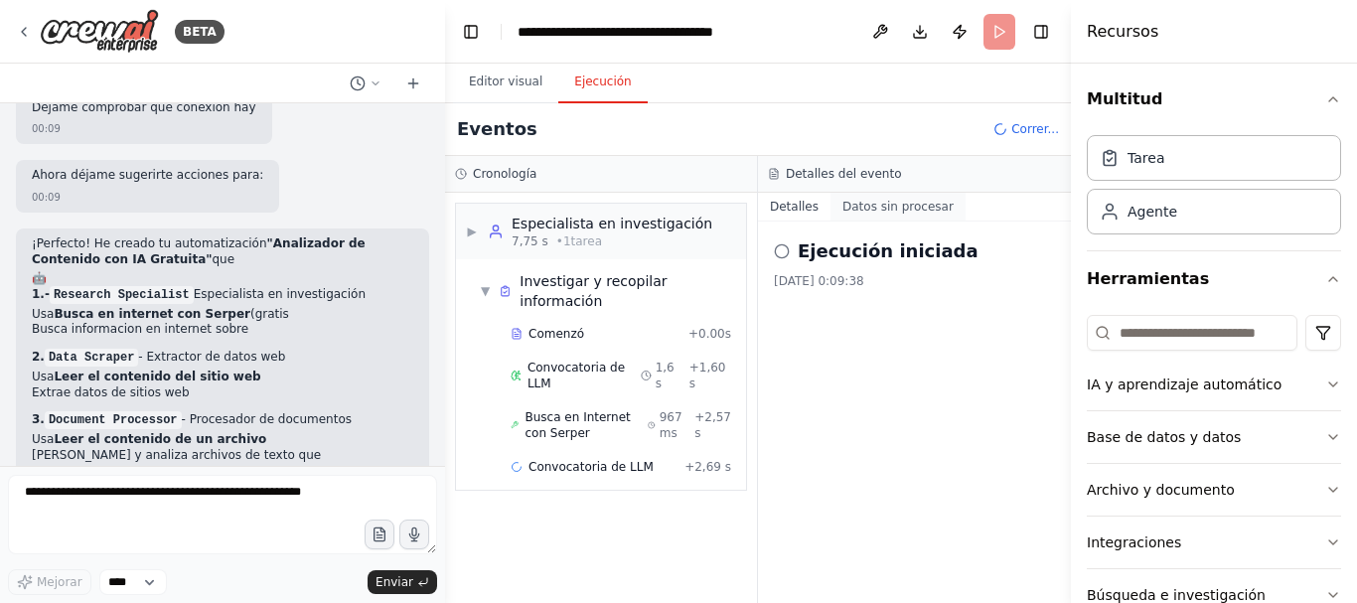
click at [883, 213] on font "Datos sin procesar" at bounding box center [897, 207] width 111 height 14
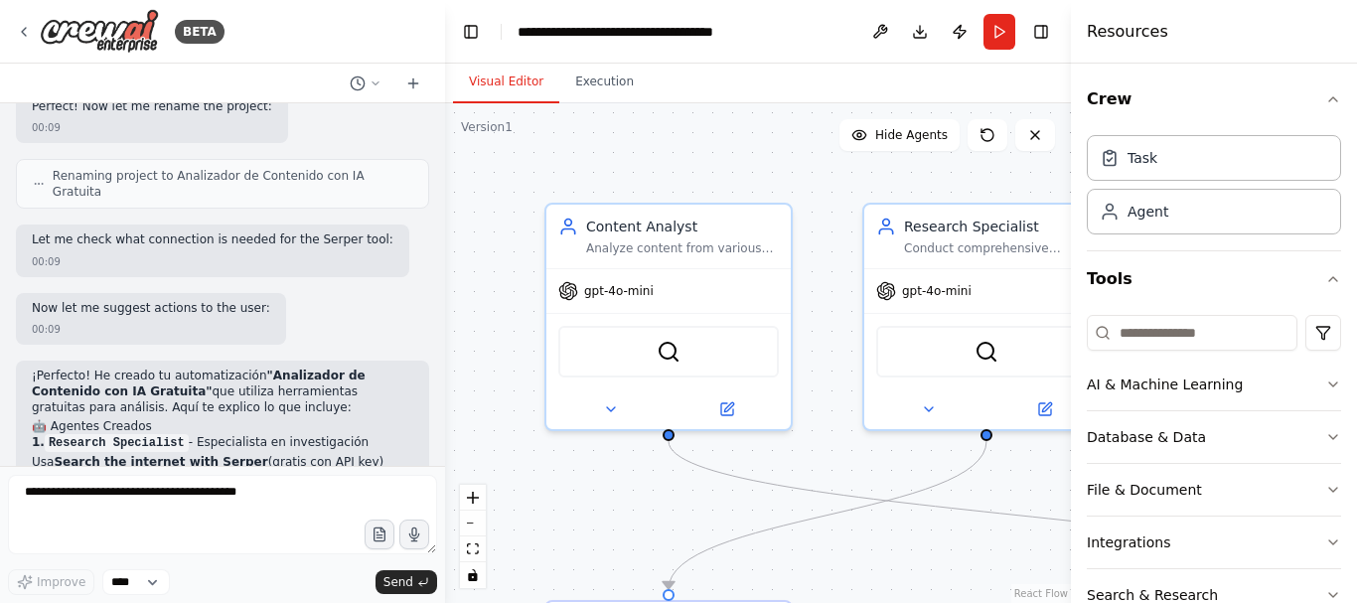
scroll to position [7520, 0]
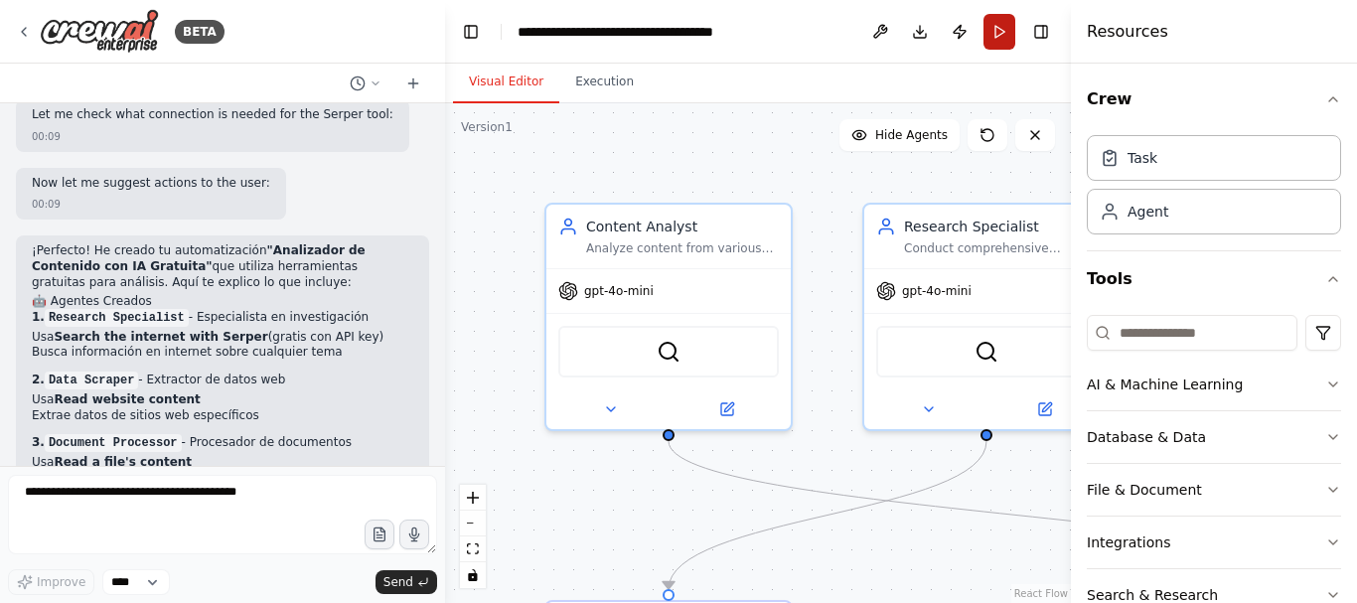
click at [1007, 30] on button "Run" at bounding box center [999, 32] width 32 height 36
